Goal: Task Accomplishment & Management: Manage account settings

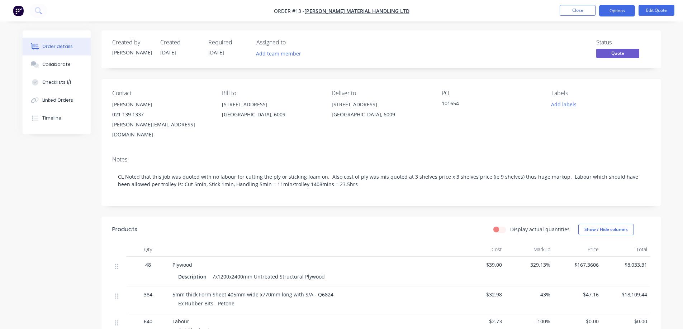
scroll to position [108, 0]
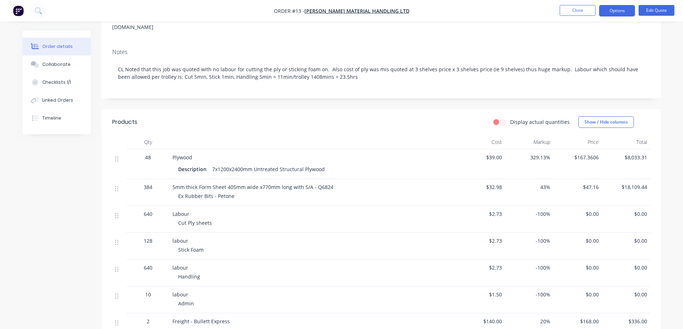
click at [562, 7] on button "Close" at bounding box center [578, 10] width 36 height 11
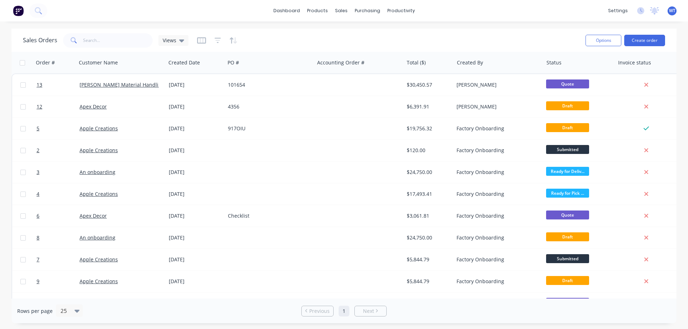
click at [96, 83] on link "[PERSON_NAME] Material Handling Ltd" at bounding box center [127, 84] width 94 height 7
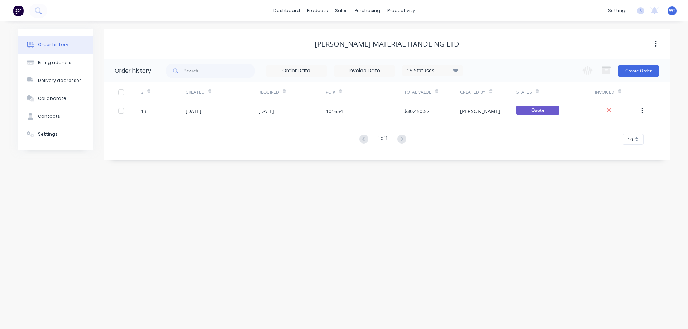
click at [289, 11] on link "dashboard" at bounding box center [287, 10] width 34 height 11
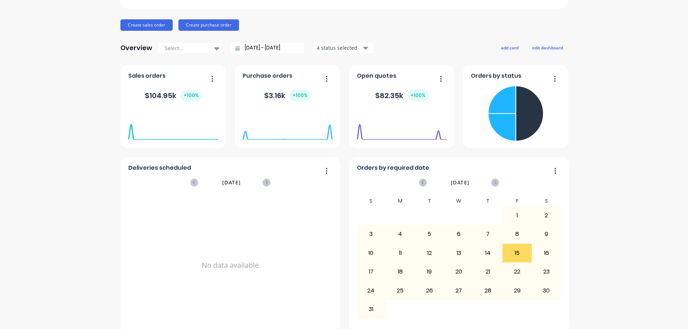
scroll to position [72, 0]
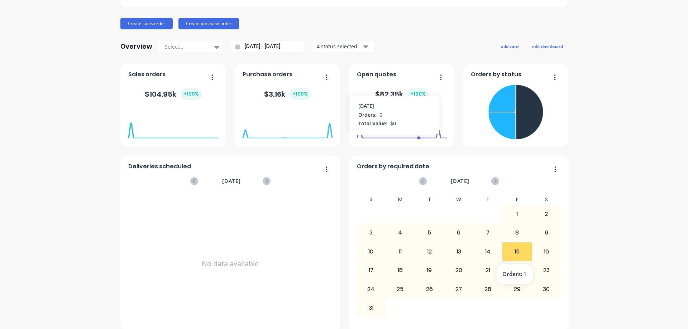
click at [516, 251] on div "15" at bounding box center [517, 252] width 29 height 18
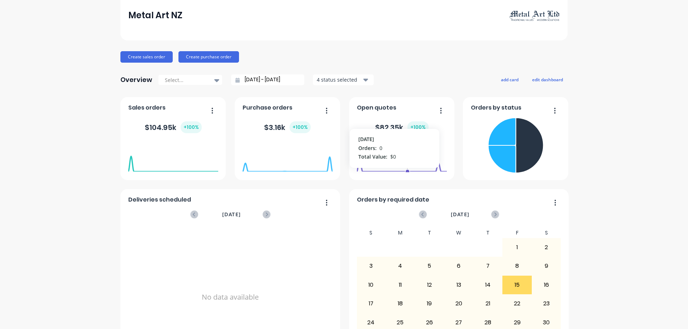
scroll to position [36, 0]
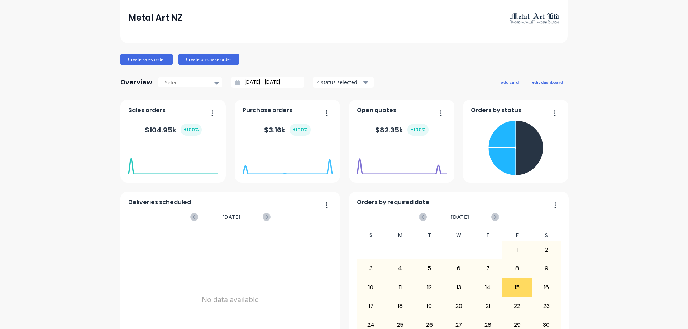
click at [494, 218] on icon at bounding box center [495, 217] width 8 height 8
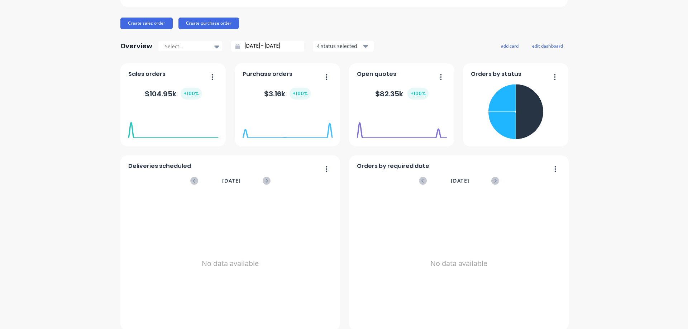
scroll to position [179, 0]
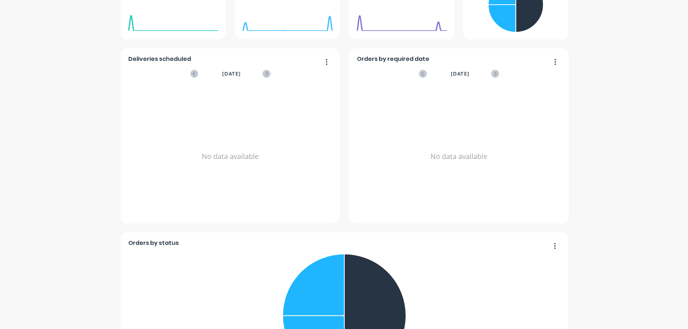
click at [421, 72] on icon at bounding box center [422, 74] width 3 height 4
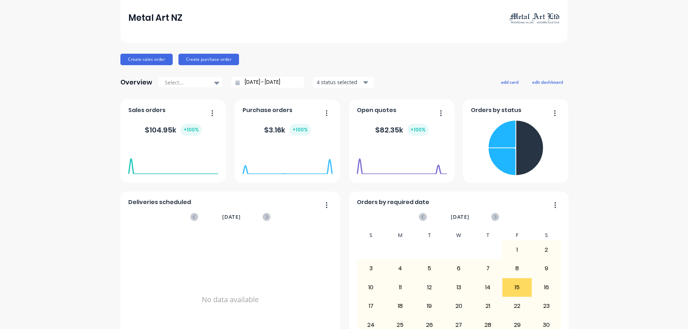
scroll to position [0, 0]
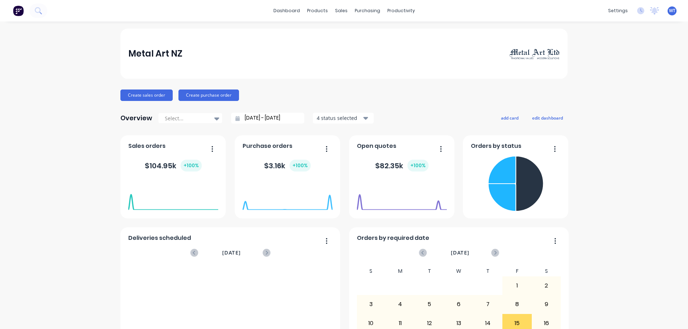
click at [557, 118] on button "edit dashboard" at bounding box center [548, 117] width 40 height 9
click at [547, 116] on button "save dashboard" at bounding box center [547, 117] width 42 height 9
click at [547, 117] on button "edit dashboard" at bounding box center [548, 117] width 40 height 9
click at [501, 117] on button "add card" at bounding box center [508, 117] width 27 height 9
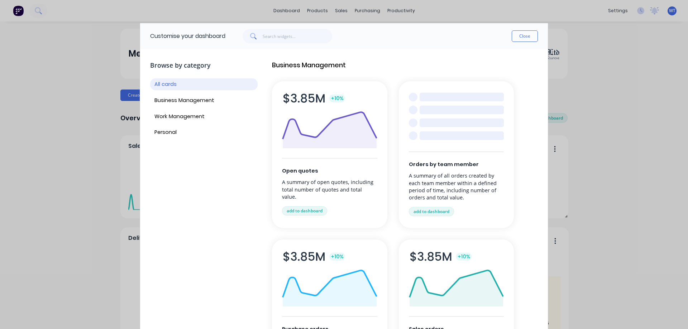
click at [178, 102] on button "Business Management" at bounding box center [204, 101] width 108 height 12
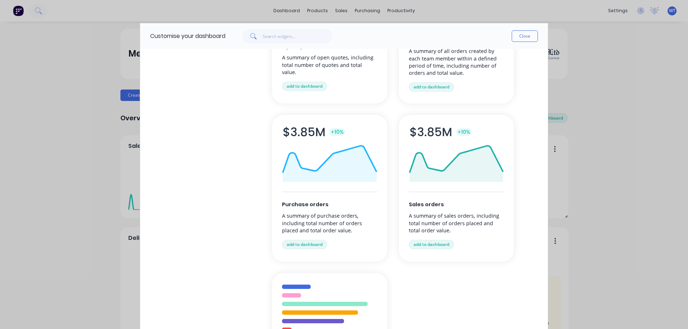
scroll to position [14, 0]
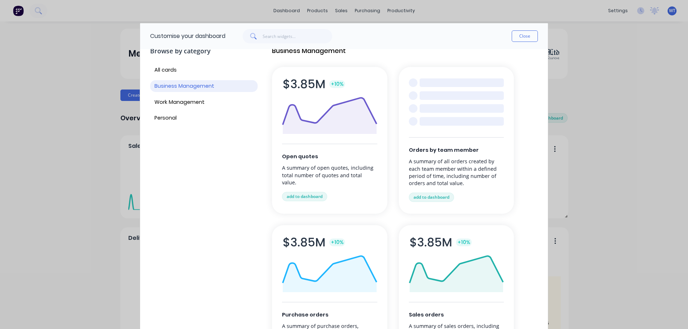
click at [169, 99] on button "Work Management" at bounding box center [204, 102] width 108 height 12
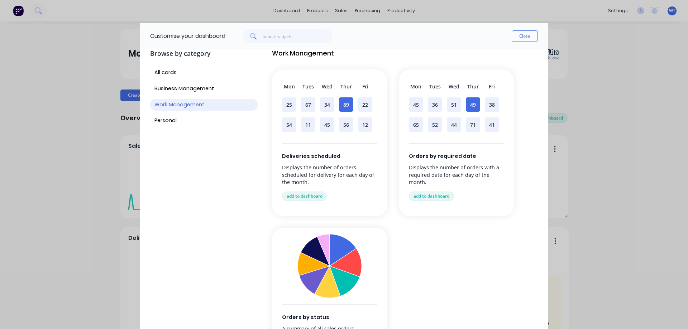
scroll to position [0, 0]
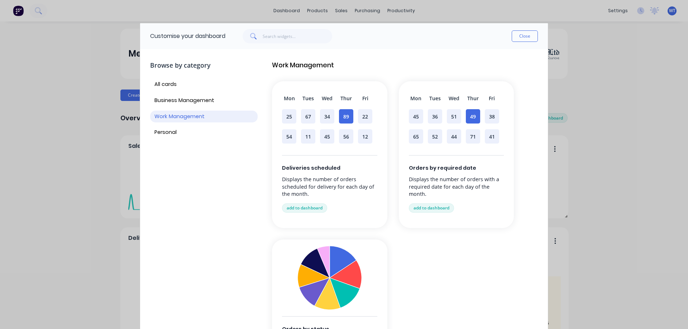
click at [162, 130] on button "Personal" at bounding box center [204, 133] width 108 height 12
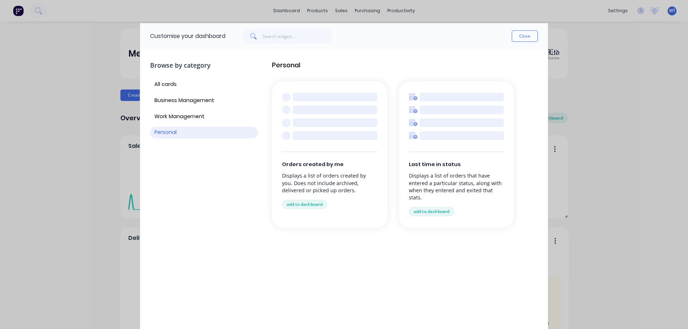
click at [525, 38] on button "Close" at bounding box center [525, 35] width 26 height 11
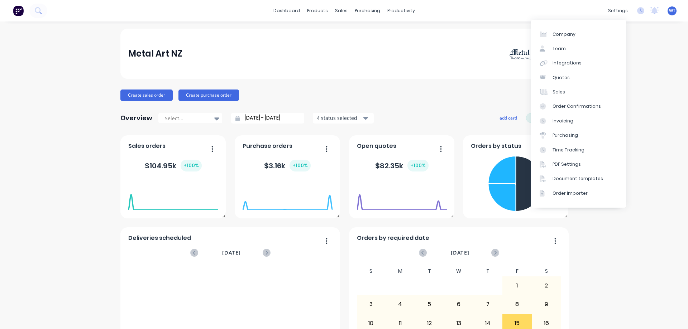
click at [577, 193] on div "Order Importer" at bounding box center [570, 193] width 35 height 6
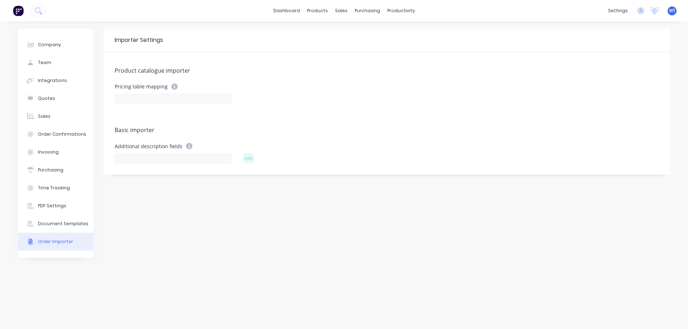
click at [57, 225] on div "Document templates" at bounding box center [63, 224] width 51 height 6
